Goal: Complete application form

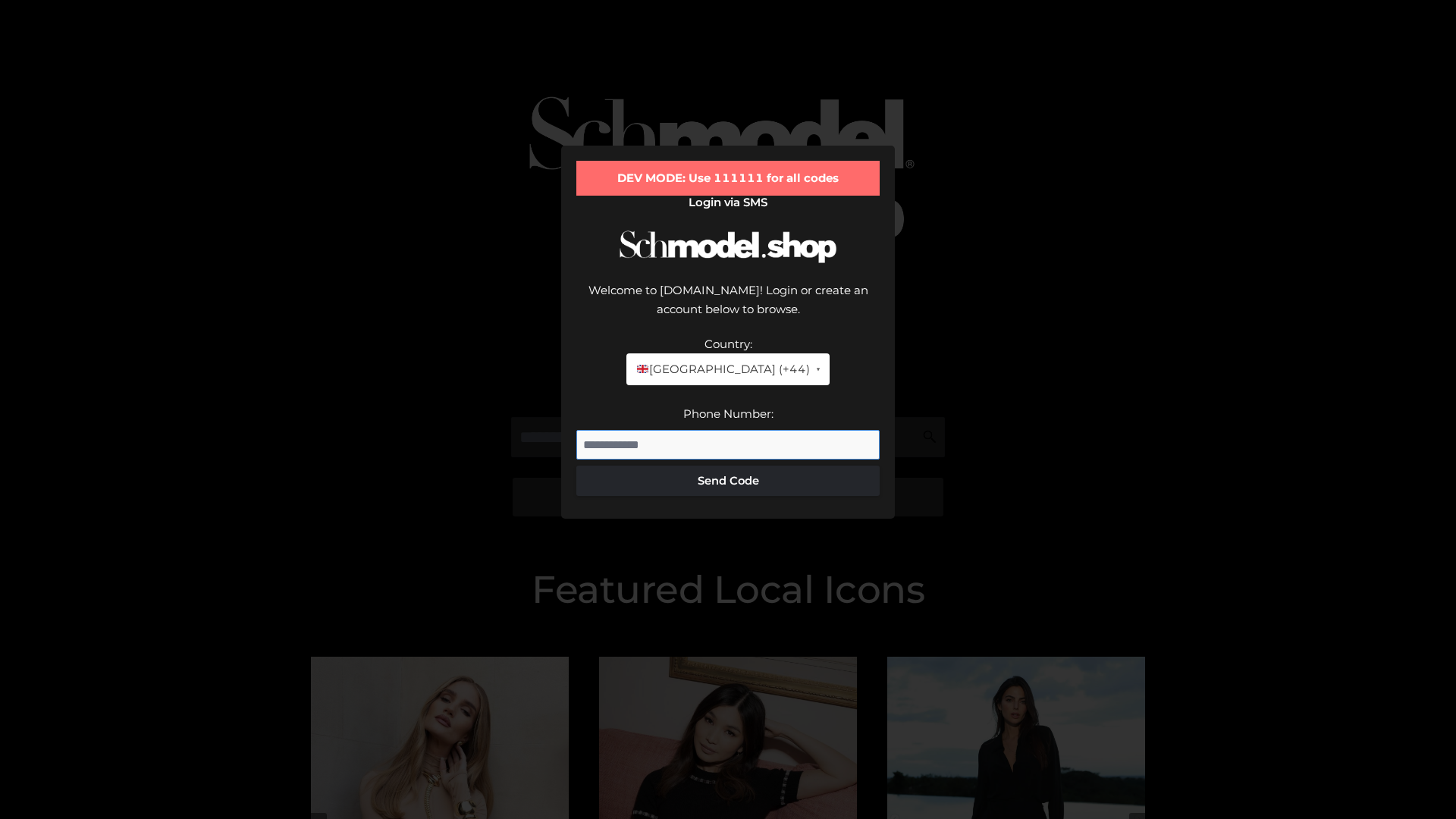
click at [728, 430] on input "Phone Number:" at bounding box center [728, 445] width 303 height 30
type input "**********"
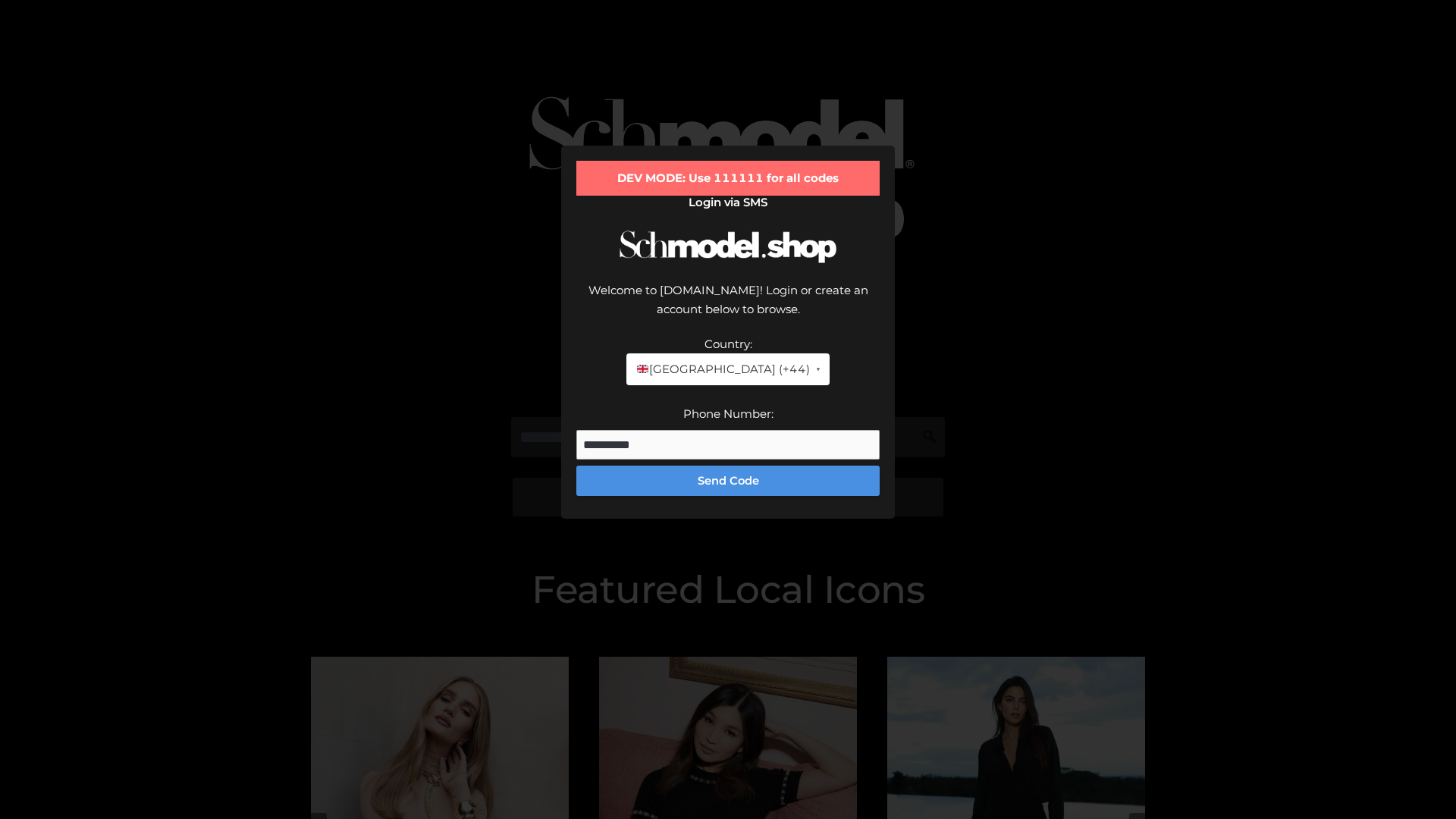
click at [728, 466] on button "Send Code" at bounding box center [728, 481] width 303 height 30
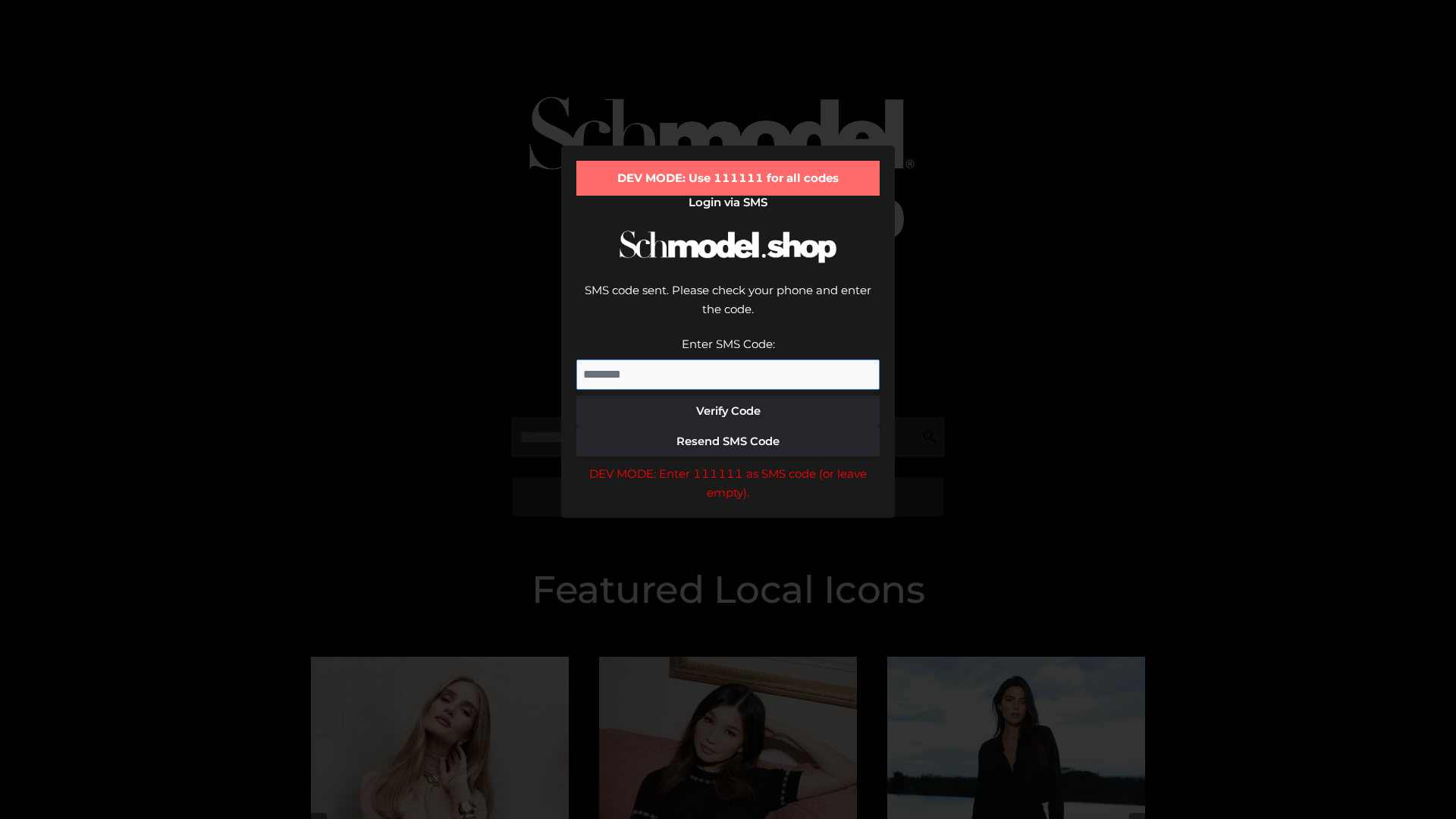
click at [728, 359] on input "Enter SMS Code:" at bounding box center [728, 374] width 303 height 30
type input "******"
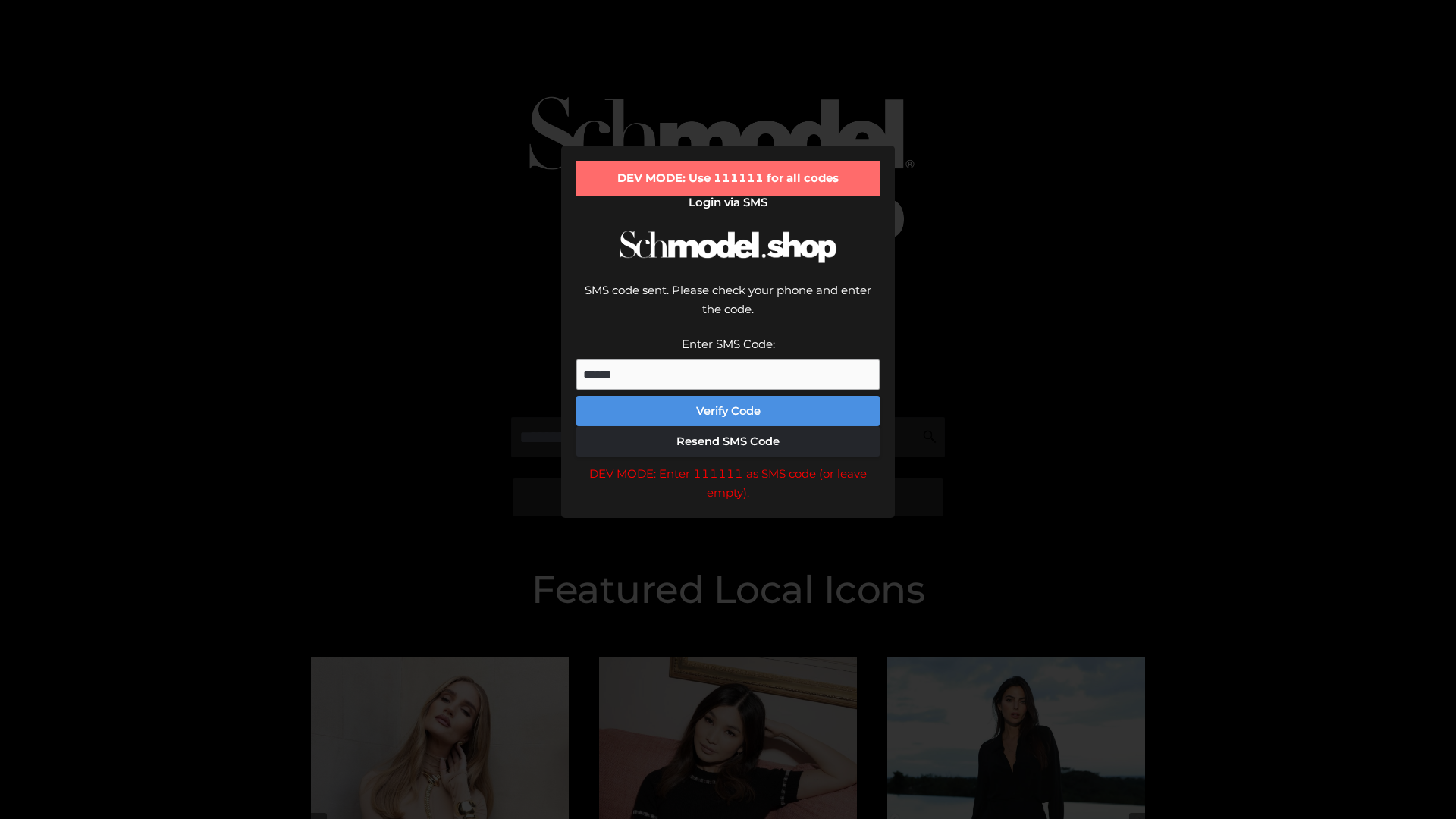
click at [728, 396] on button "Verify Code" at bounding box center [728, 411] width 303 height 30
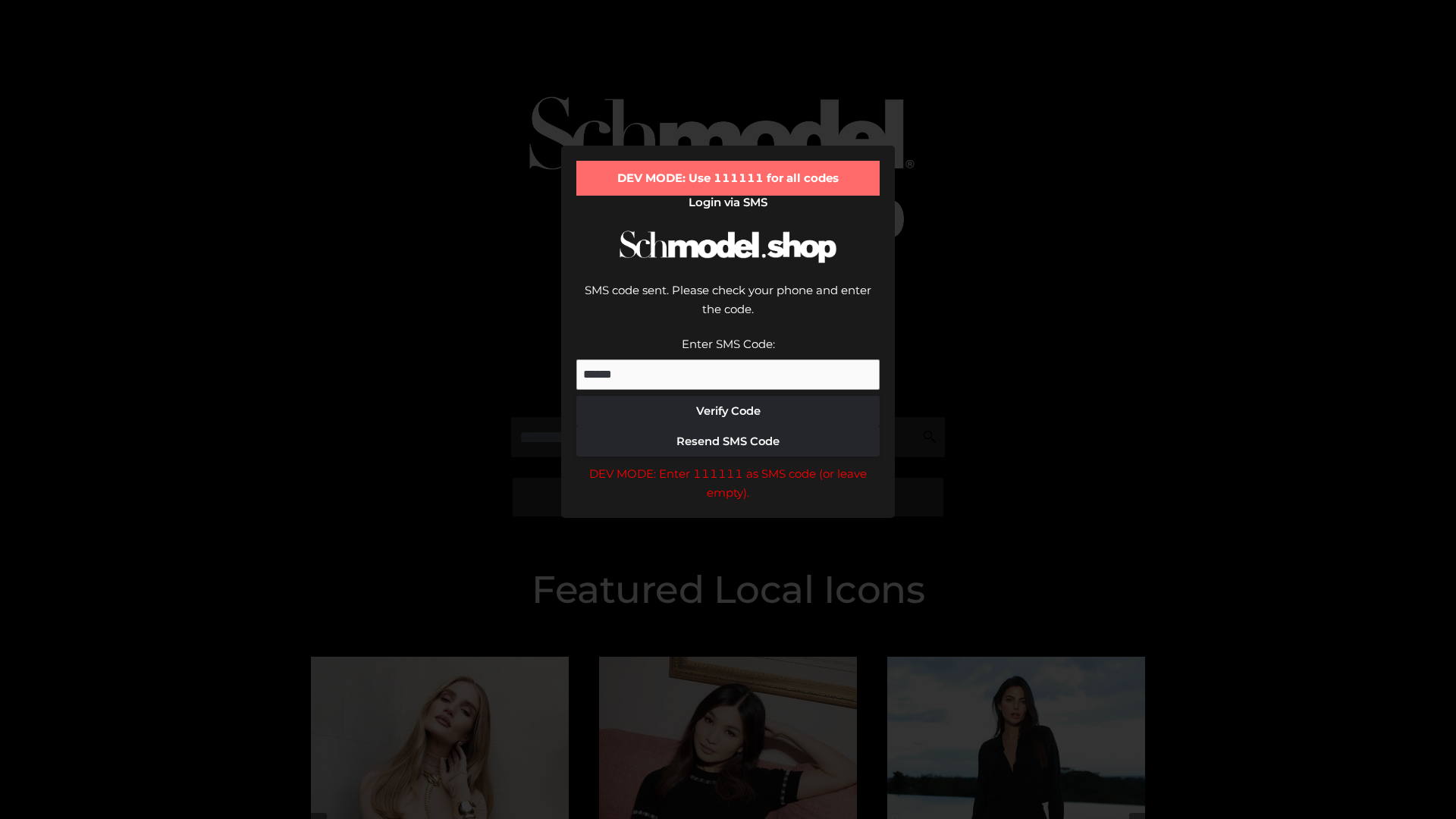
click at [728, 464] on div "DEV MODE: Enter 111111 as SMS code (or leave empty)." at bounding box center [728, 484] width 303 height 39
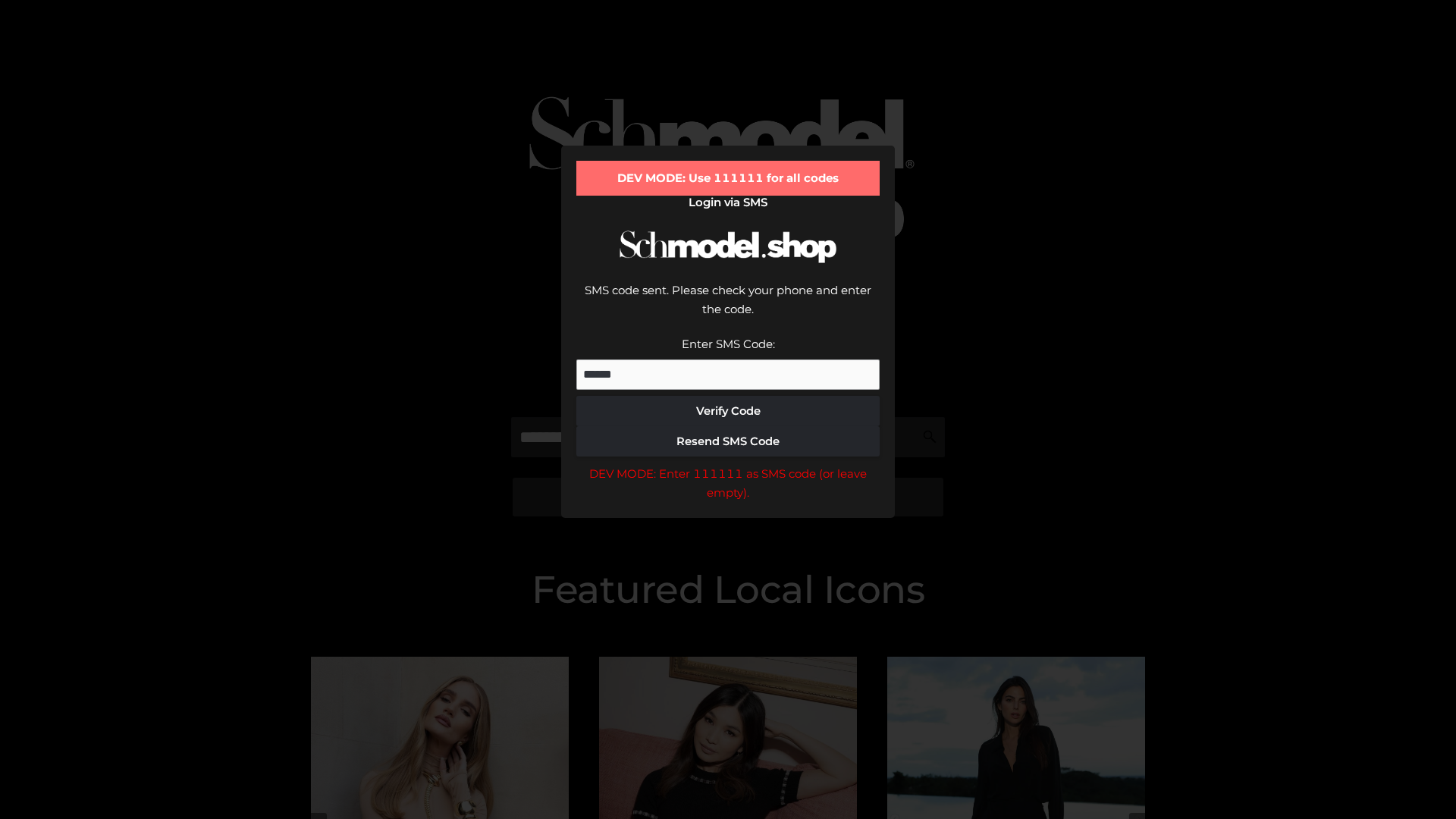
click at [728, 464] on div "DEV MODE: Enter 111111 as SMS code (or leave empty)." at bounding box center [728, 484] width 303 height 39
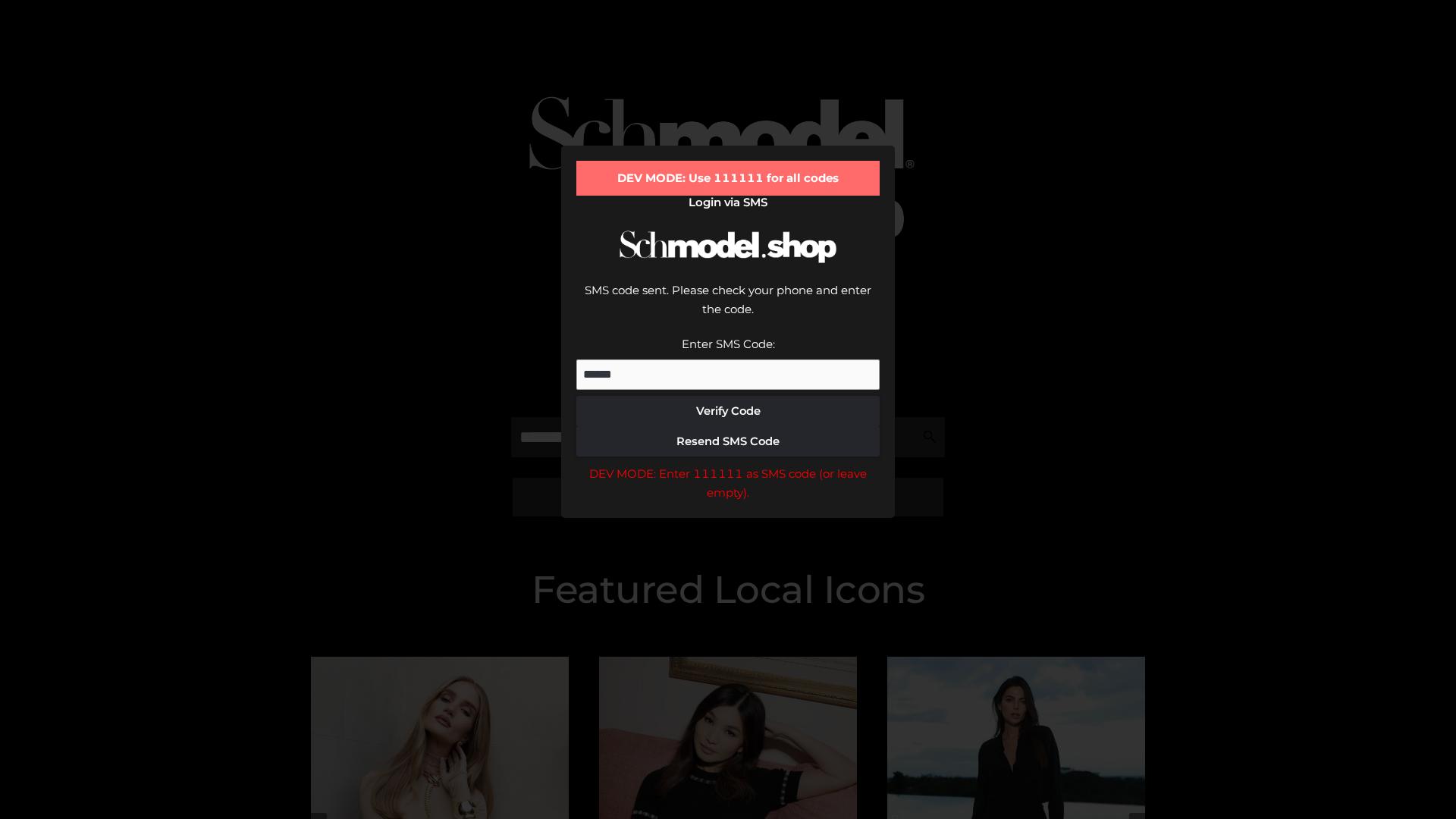
click at [728, 464] on div "DEV MODE: Enter 111111 as SMS code (or leave empty)." at bounding box center [728, 484] width 303 height 39
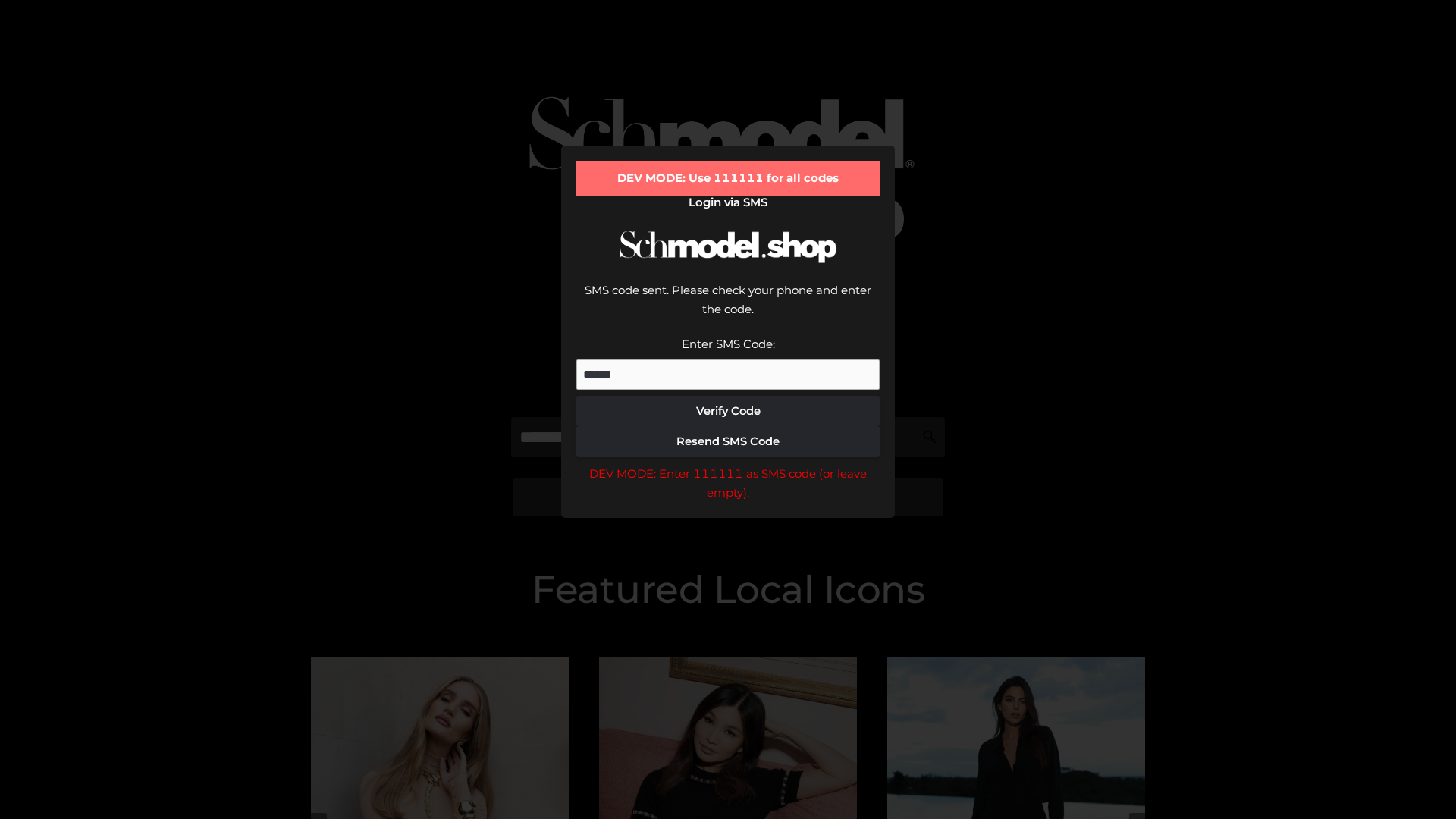
click at [728, 464] on div "DEV MODE: Enter 111111 as SMS code (or leave empty)." at bounding box center [728, 484] width 303 height 39
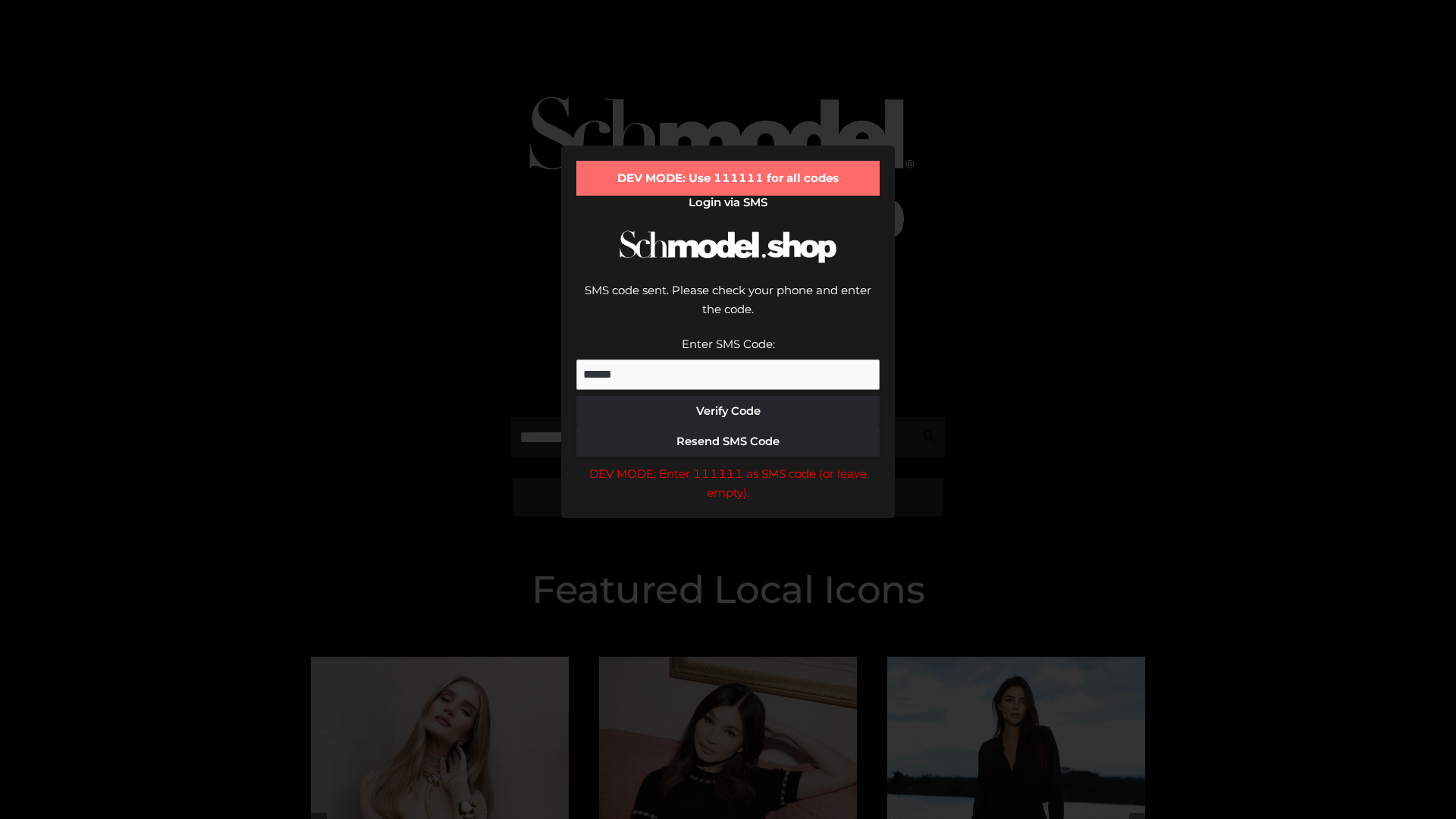
click at [728, 464] on div "DEV MODE: Enter 111111 as SMS code (or leave empty)." at bounding box center [728, 484] width 303 height 39
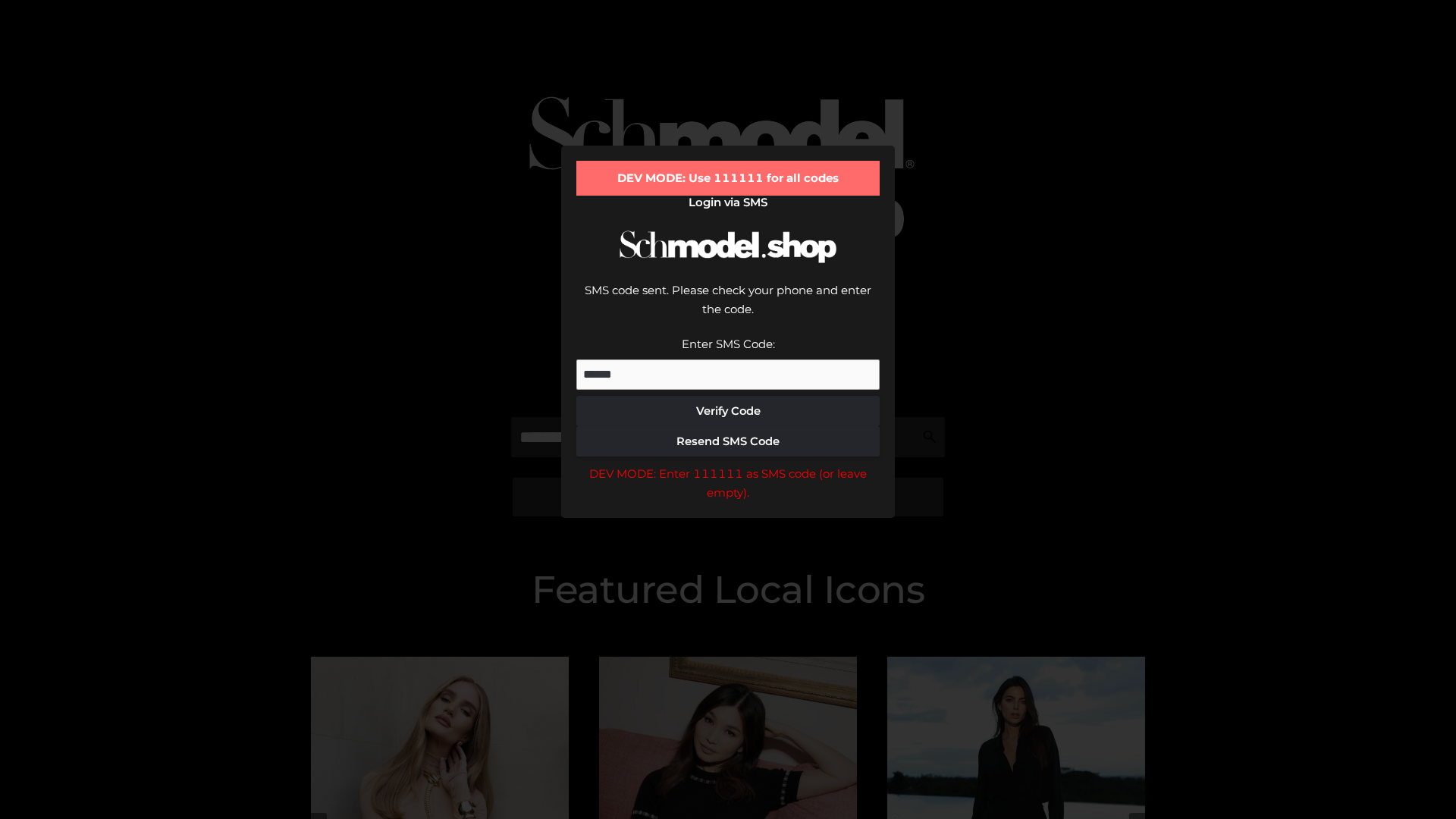
click at [728, 464] on div "DEV MODE: Enter 111111 as SMS code (or leave empty)." at bounding box center [728, 484] width 303 height 39
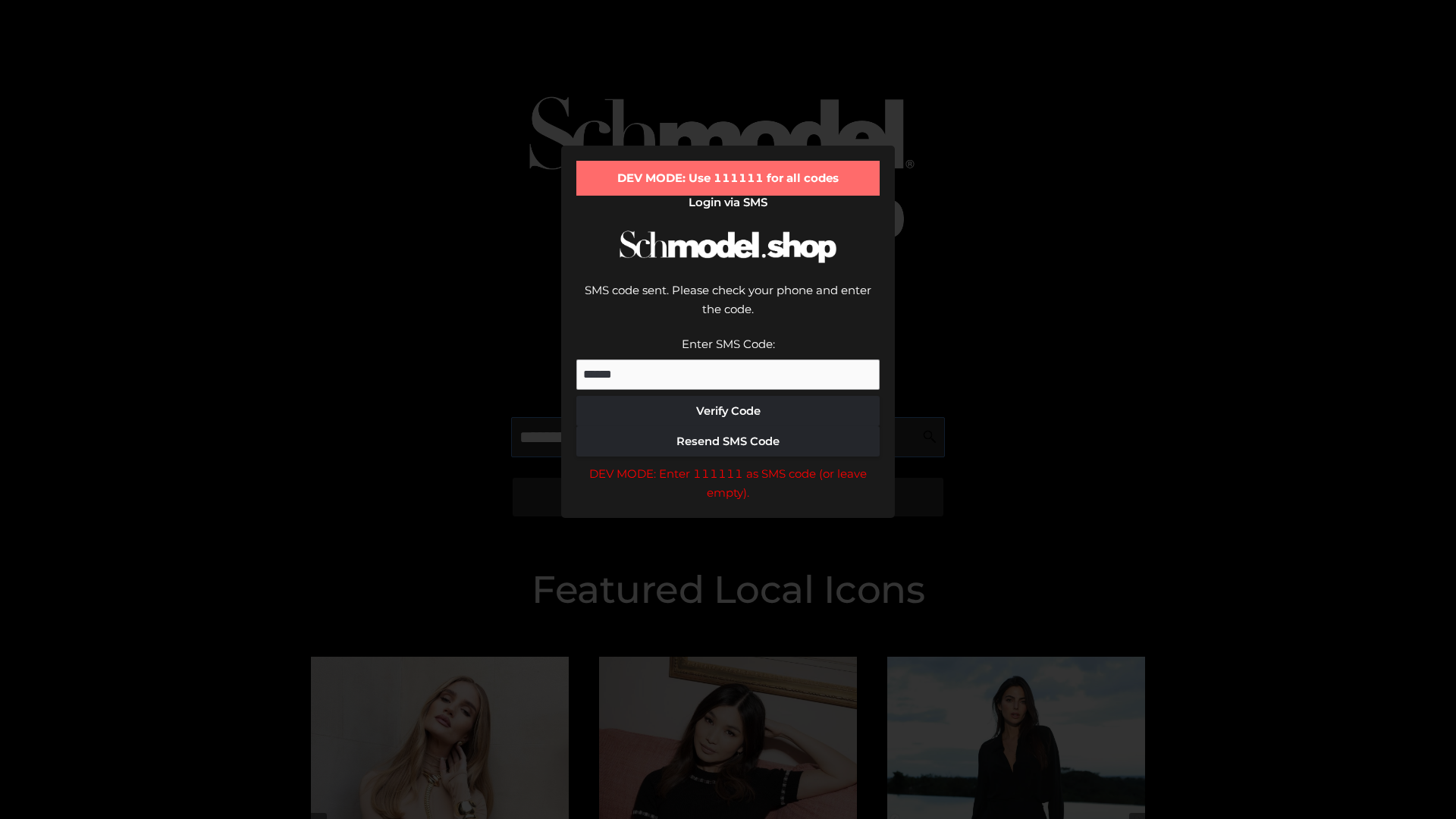
scroll to position [0, 78]
click at [728, 464] on div "DEV MODE: Enter 111111 as SMS code (or leave empty)." at bounding box center [728, 484] width 303 height 39
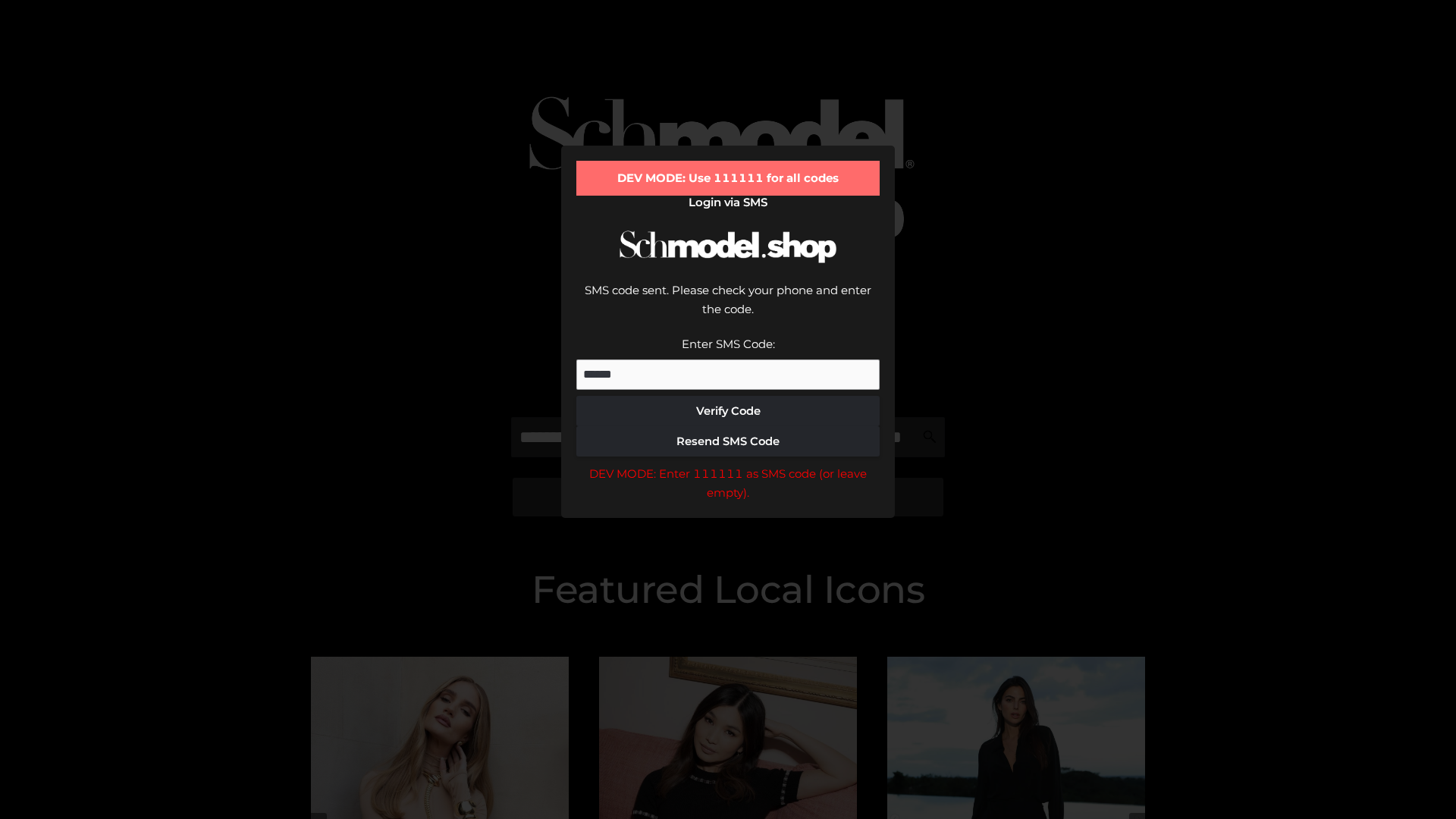
click at [728, 464] on div "DEV MODE: Enter 111111 as SMS code (or leave empty)." at bounding box center [728, 484] width 303 height 39
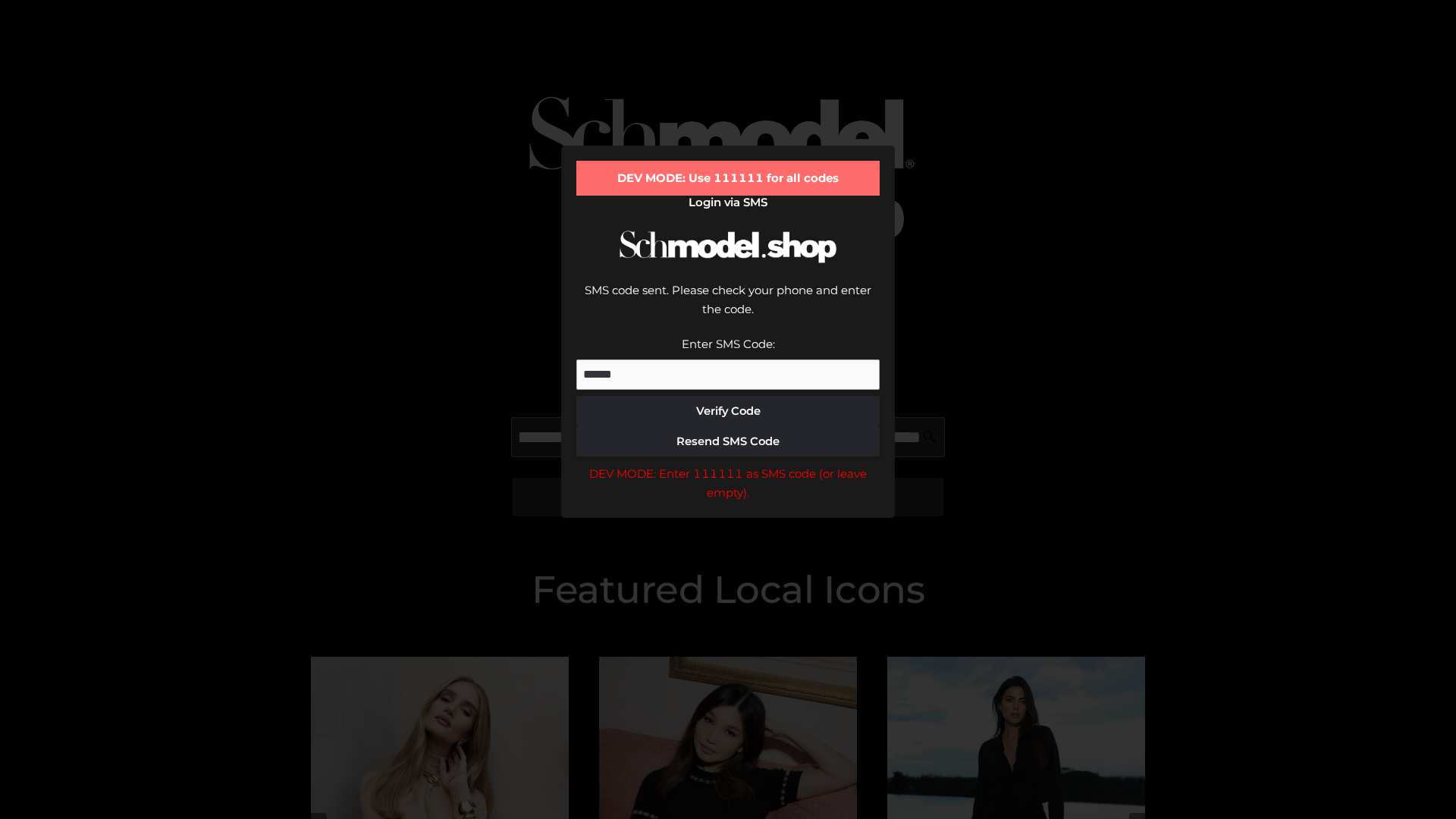
scroll to position [0, 165]
click at [728, 464] on div "DEV MODE: Enter 111111 as SMS code (or leave empty)." at bounding box center [728, 484] width 303 height 39
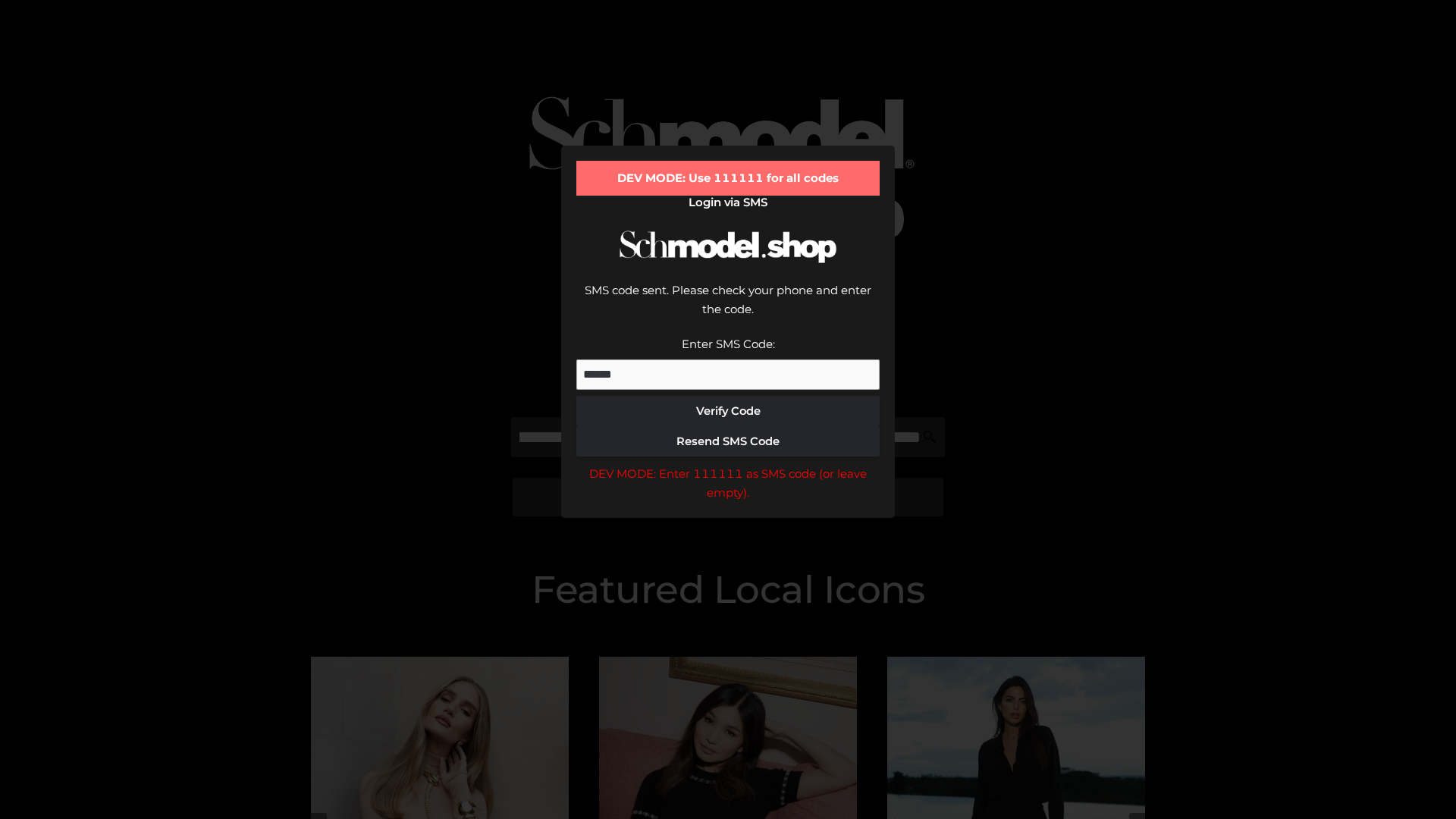
click at [728, 464] on div "DEV MODE: Enter 111111 as SMS code (or leave empty)." at bounding box center [728, 484] width 303 height 39
type input "**********"
